Goal: Use online tool/utility

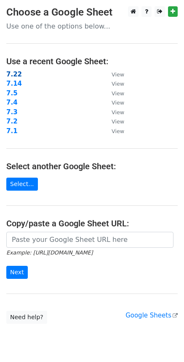
click at [19, 75] on strong "7.22" at bounding box center [14, 75] width 16 height 8
click at [17, 72] on strong "7.22" at bounding box center [14, 75] width 16 height 8
click at [18, 72] on strong "7.22" at bounding box center [14, 75] width 16 height 8
